Goal: Transaction & Acquisition: Obtain resource

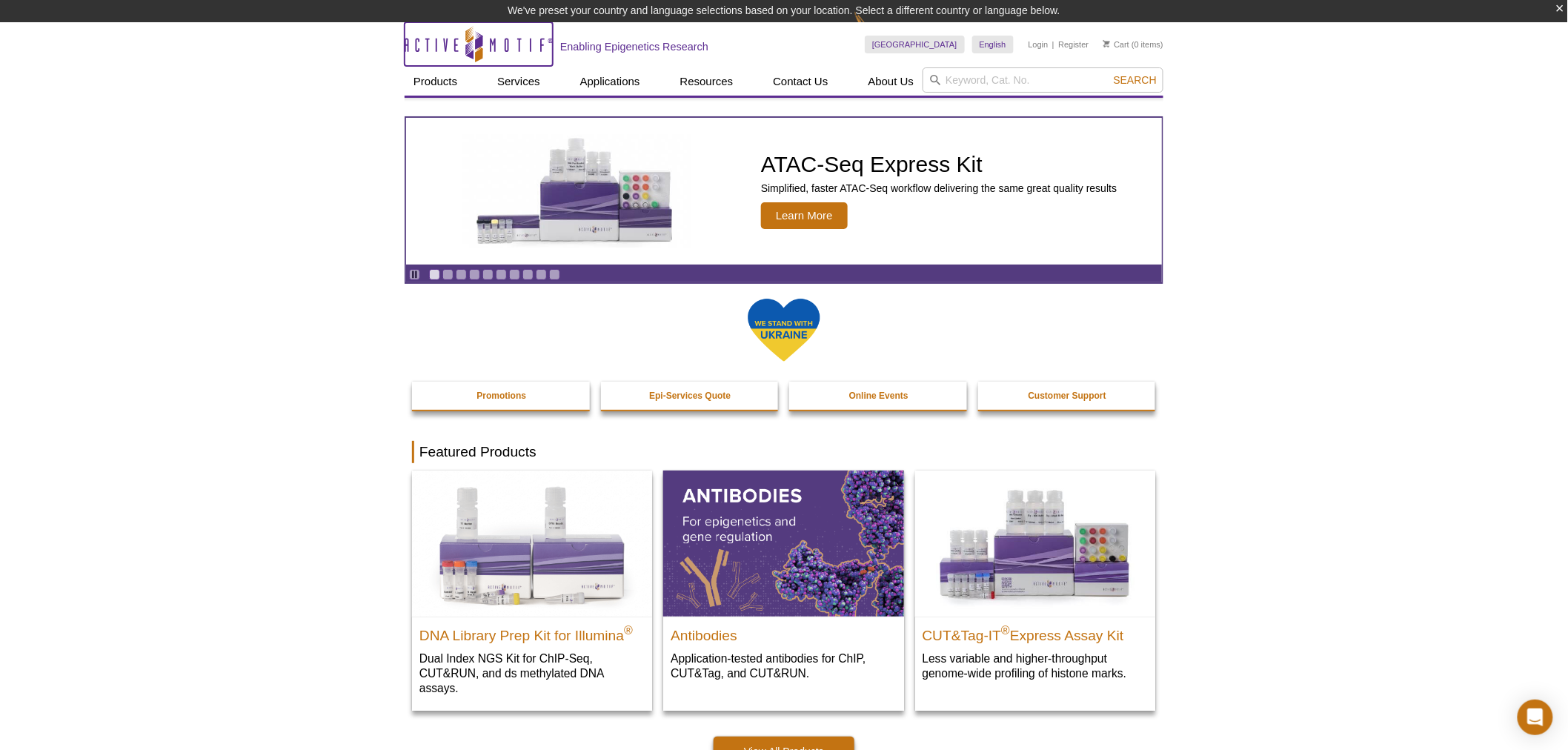
click at [516, 46] on icon "Active Motif Logo" at bounding box center [479, 44] width 148 height 37
click at [558, 269] on link "Go to slide 10" at bounding box center [555, 274] width 11 height 11
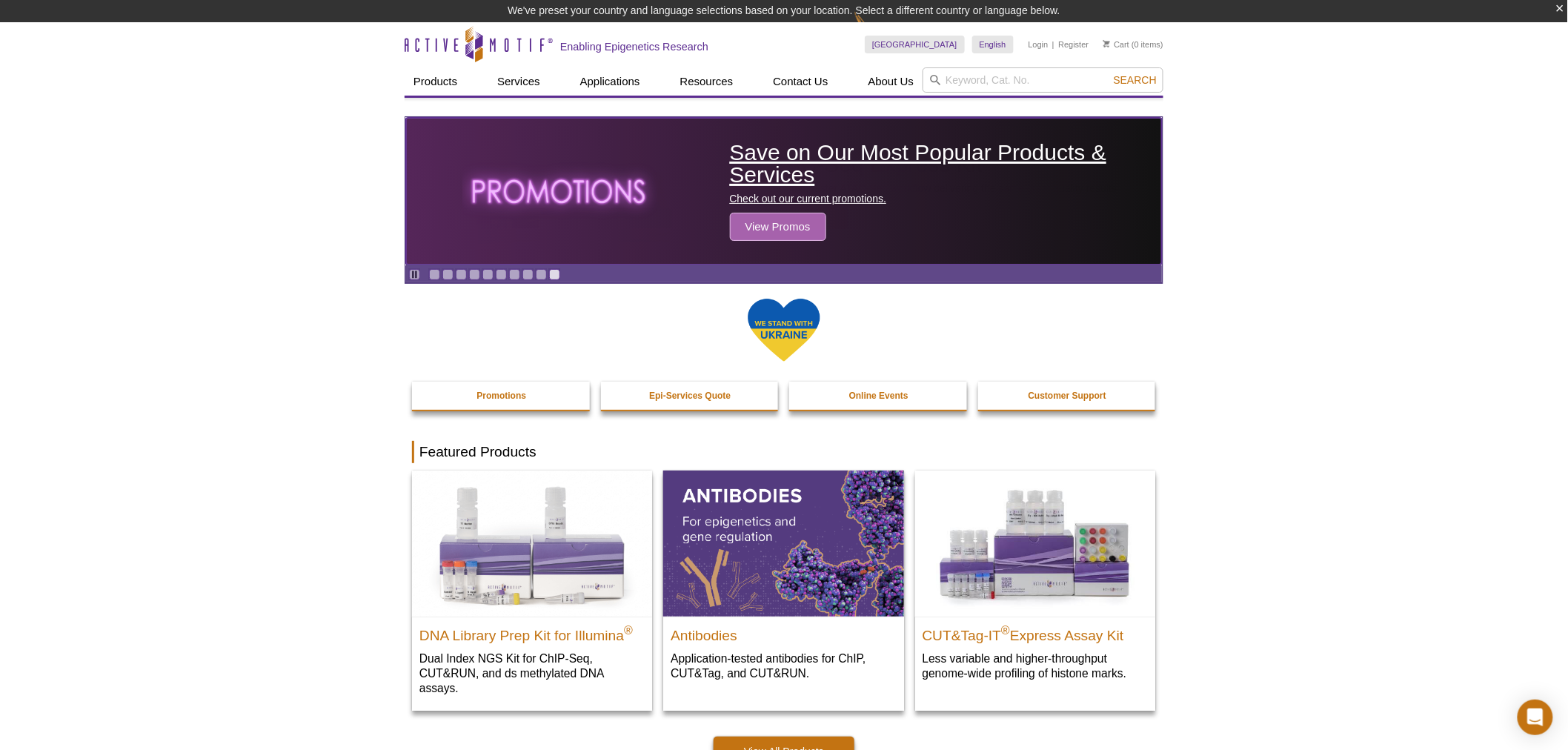
click at [765, 213] on span "View Promos" at bounding box center [779, 227] width 96 height 28
